Goal: Task Accomplishment & Management: Use online tool/utility

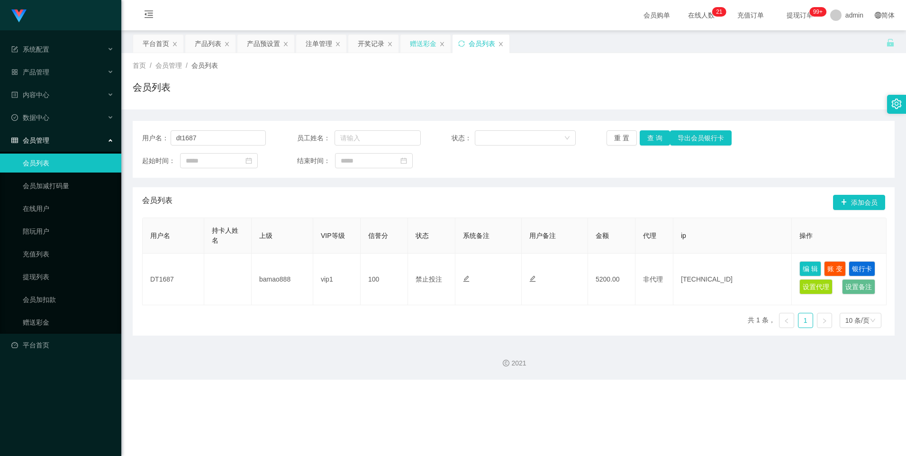
click at [409, 41] on div "赠送彩金" at bounding box center [425, 44] width 50 height 18
click at [414, 41] on div "赠送彩金" at bounding box center [423, 44] width 27 height 18
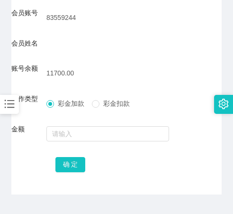
scroll to position [139, 0]
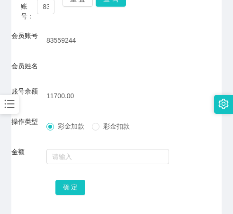
click at [73, 165] on div at bounding box center [107, 156] width 123 height 19
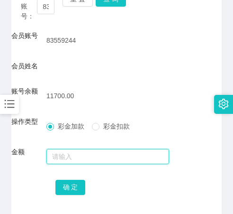
click at [77, 156] on input "text" at bounding box center [107, 156] width 123 height 15
type input "13000"
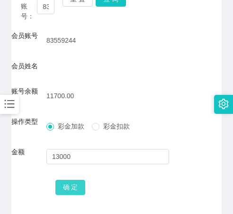
click at [77, 187] on button "确 定" at bounding box center [70, 187] width 30 height 15
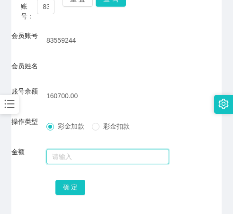
click at [74, 152] on input "text" at bounding box center [107, 156] width 123 height 15
click at [91, 161] on input "text" at bounding box center [107, 156] width 123 height 15
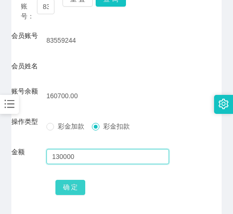
type input "130000"
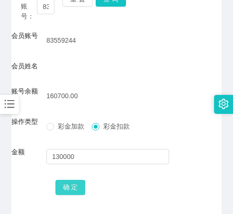
click at [75, 191] on button "确 定" at bounding box center [70, 187] width 30 height 15
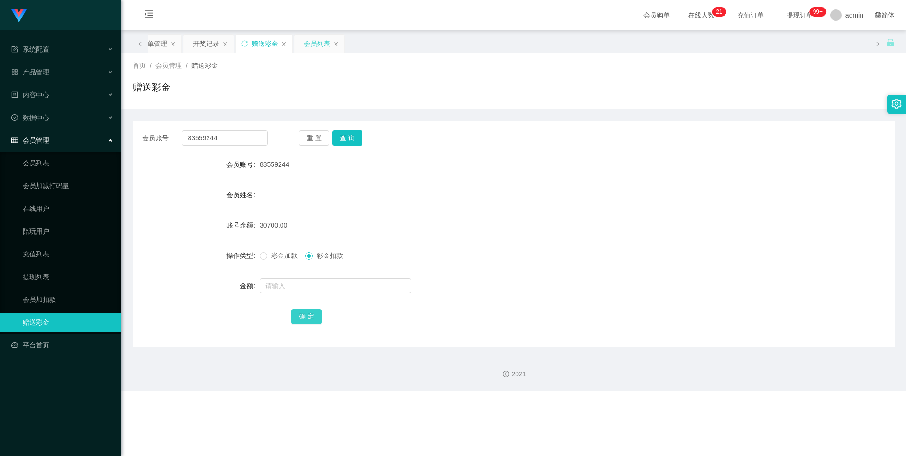
scroll to position [0, 0]
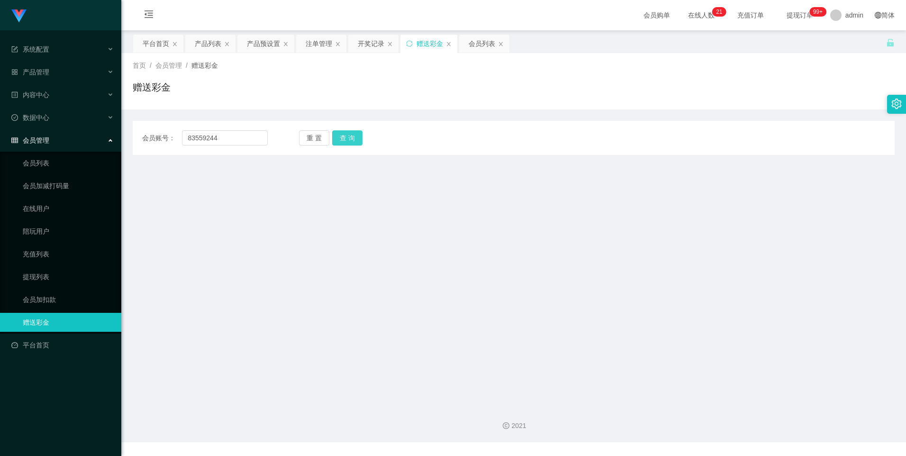
click at [339, 138] on button "查 询" at bounding box center [347, 137] width 30 height 15
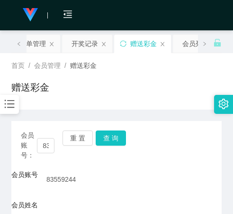
click at [89, 180] on div "83559244" at bounding box center [107, 179] width 123 height 19
click at [86, 175] on div "83559244" at bounding box center [107, 179] width 123 height 19
click at [72, 177] on span "83559244" at bounding box center [60, 179] width 29 height 8
drag, startPoint x: 77, startPoint y: 179, endPoint x: 17, endPoint y: 174, distance: 60.8
click at [17, 174] on div "会员账号 83559244" at bounding box center [116, 179] width 210 height 19
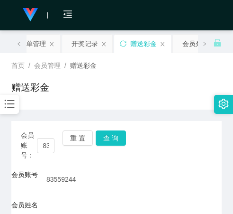
click at [173, 174] on div "会员账号 83559244" at bounding box center [116, 179] width 210 height 19
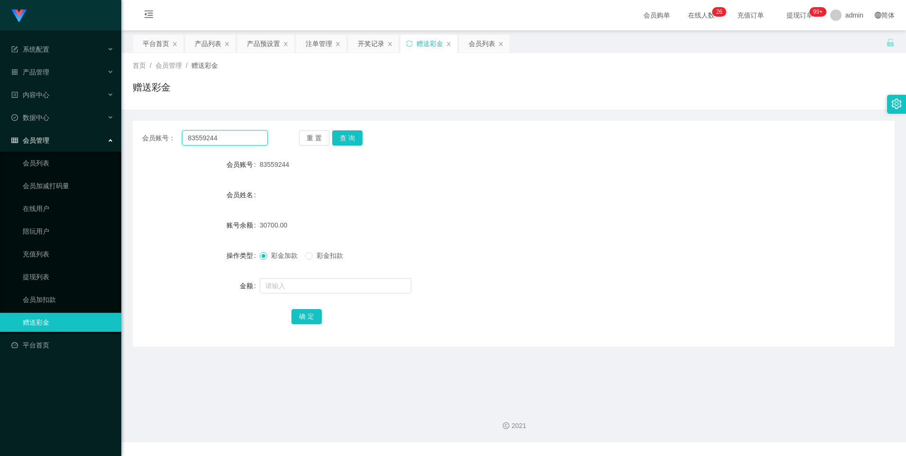
drag, startPoint x: 231, startPoint y: 137, endPoint x: 0, endPoint y: 105, distance: 233.0
click at [9, 108] on section "Jingdong工作台代理端 系统配置 产品管理 内容中心 数据中心 会员管理 会员列表 会员加减打码量 在线用户 陪玩用户 充值列表 提现列表 会员加扣款 …" at bounding box center [453, 221] width 906 height 442
type input "DT1687"
click at [341, 137] on button "查 询" at bounding box center [347, 137] width 30 height 15
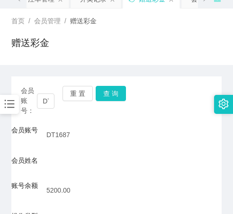
scroll to position [142, 0]
